Goal: Check status: Check status

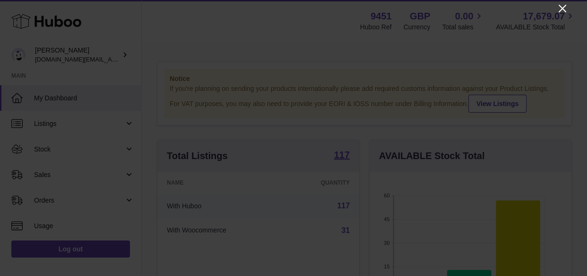
click at [566, 7] on icon "Close" at bounding box center [562, 8] width 11 height 11
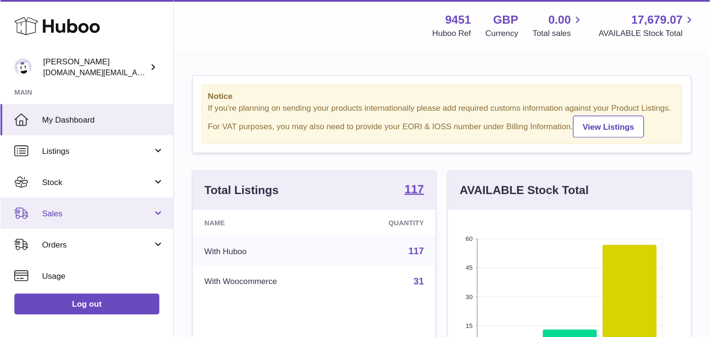
scroll to position [148, 172]
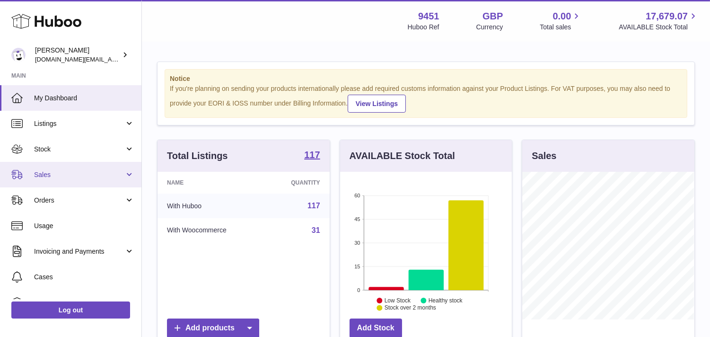
click at [62, 175] on span "Sales" at bounding box center [79, 174] width 90 height 9
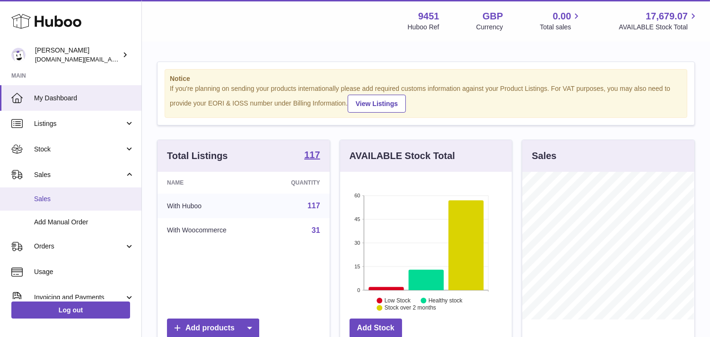
click at [70, 201] on span "Sales" at bounding box center [84, 198] width 100 height 9
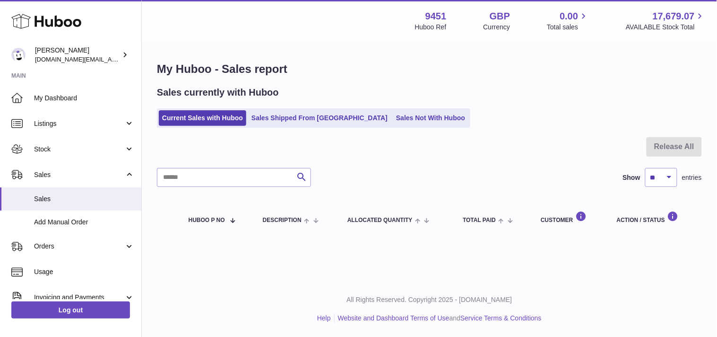
click at [285, 109] on ul "Current Sales with Huboo Sales Shipped From [GEOGRAPHIC_DATA] Sales Not With Hu…" at bounding box center [314, 117] width 314 height 19
click at [304, 125] on link "Sales Shipped From [GEOGRAPHIC_DATA]" at bounding box center [319, 118] width 143 height 16
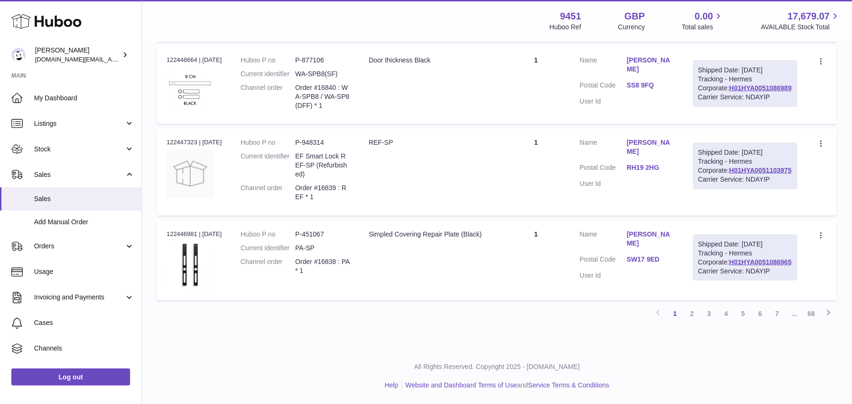
scroll to position [933, 0]
click at [691, 314] on link "2" at bounding box center [691, 313] width 17 height 17
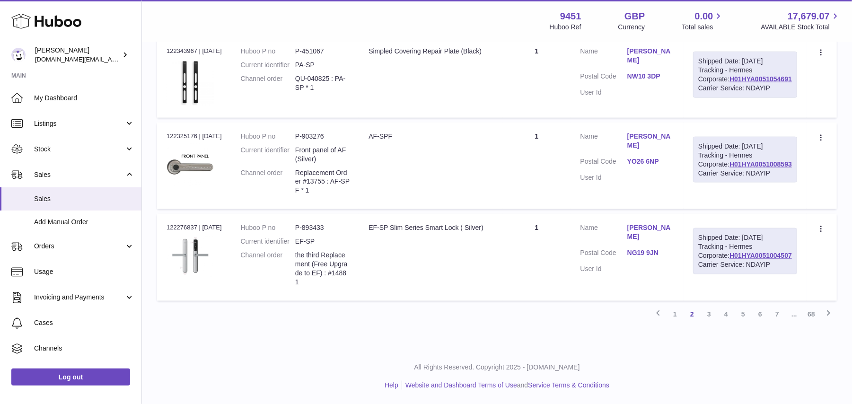
scroll to position [978, 0]
click at [712, 313] on link "3" at bounding box center [708, 314] width 17 height 17
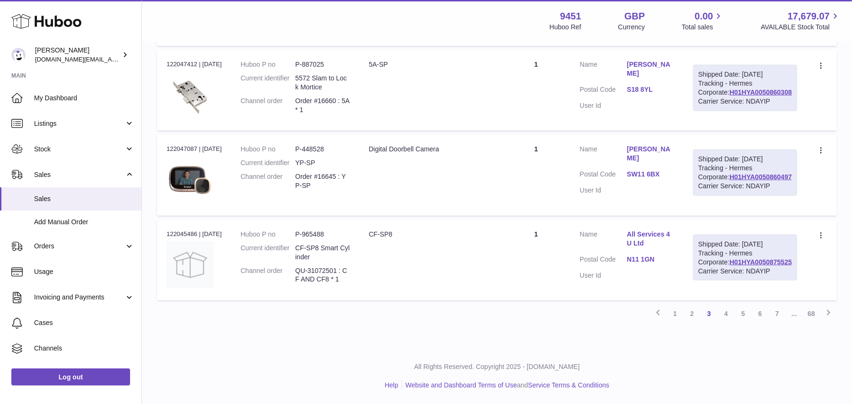
scroll to position [978, 0]
